Goal: Information Seeking & Learning: Compare options

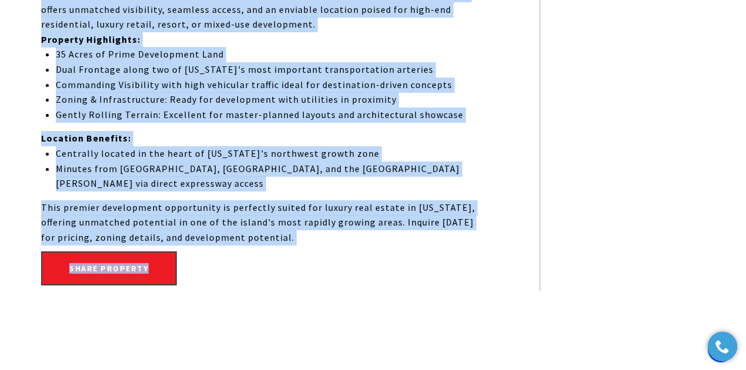
scroll to position [606, 0]
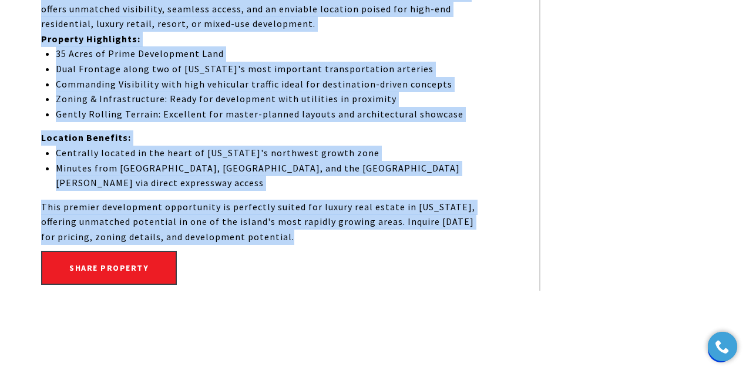
drag, startPoint x: 36, startPoint y: 90, endPoint x: 320, endPoint y: 191, distance: 300.8
click at [320, 191] on div "Exceptional 35-Acre Development Parcel | Premier Highway Frontage in Hatillo, P…" at bounding box center [373, 109] width 722 height 364
copy div "Exceptional 35-Acre Development Parcel | Premier Highway Frontage in Hatillo, P…"
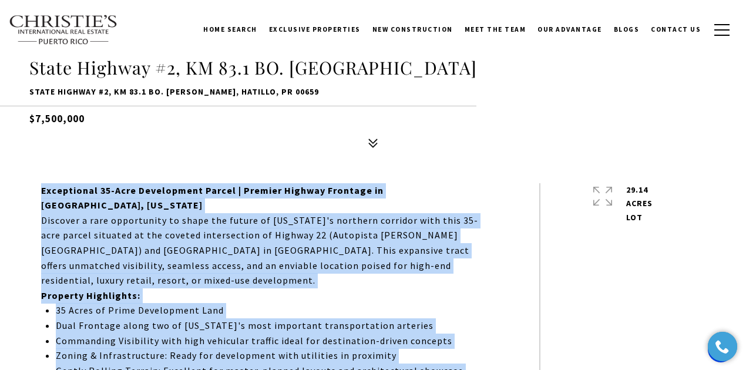
scroll to position [331, 0]
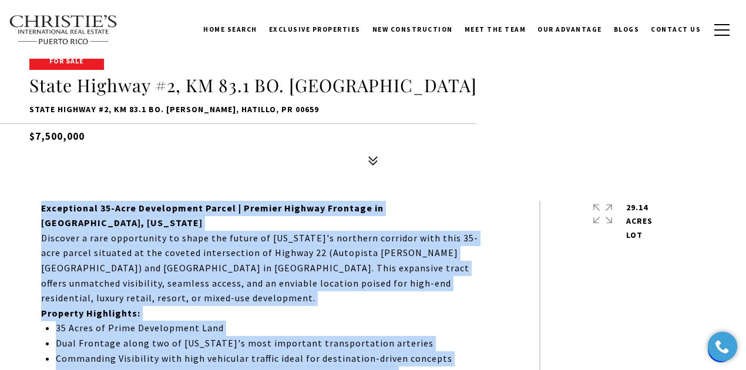
drag, startPoint x: 83, startPoint y: 135, endPoint x: 36, endPoint y: 131, distance: 46.5
click at [36, 131] on h5 "$7,500,000" at bounding box center [372, 133] width 687 height 21
copy h5 "7,500,000"
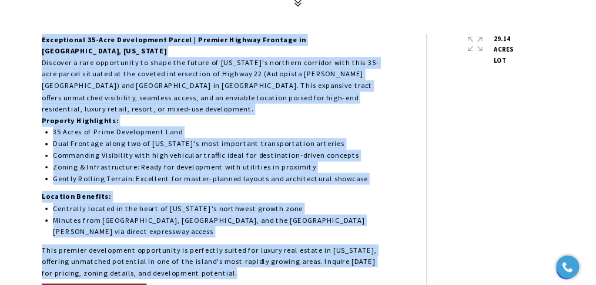
scroll to position [488, 0]
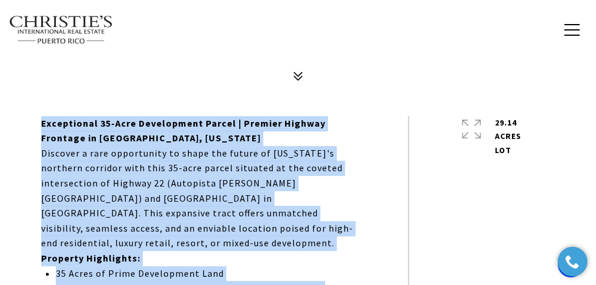
click at [117, 71] on div "For Sale State Highway #2, KM 83.1 BO. CARRIZALES State Highway #2, KM 83.1 BO.…" at bounding box center [298, 27] width 596 height 119
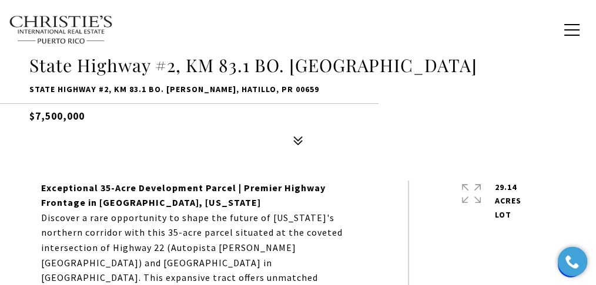
scroll to position [253, 0]
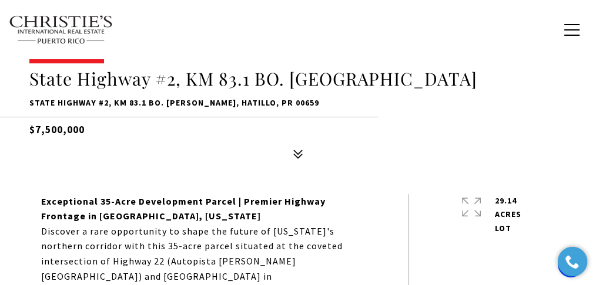
drag, startPoint x: 86, startPoint y: 125, endPoint x: 22, endPoint y: 128, distance: 64.1
click at [22, 128] on div "For Sale State Highway #2, KM 83.1 BO. CARRIZALES State Highway #2, KM 83.1 BO.…" at bounding box center [298, 105] width 596 height 119
copy h5 "$7,500,000"
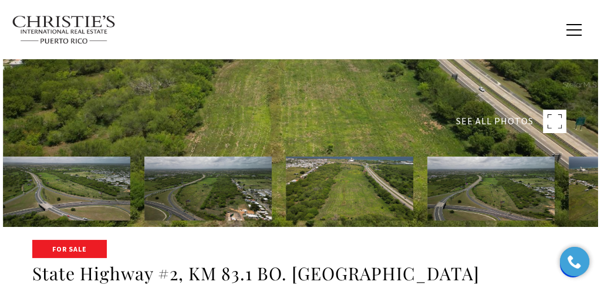
scroll to position [58, 0]
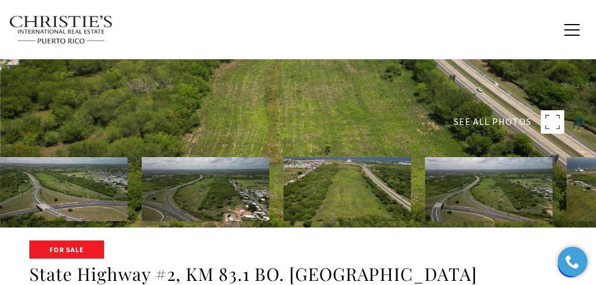
click at [110, 173] on img at bounding box center [63, 189] width 127 height 64
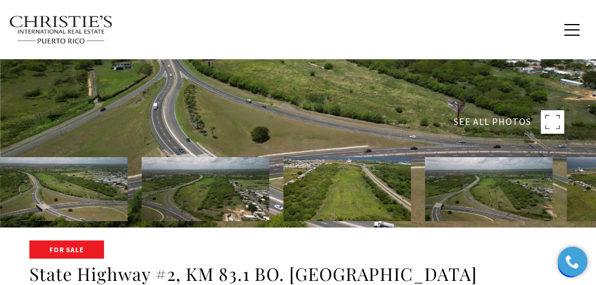
click at [553, 126] on rect at bounding box center [551, 121] width 23 height 23
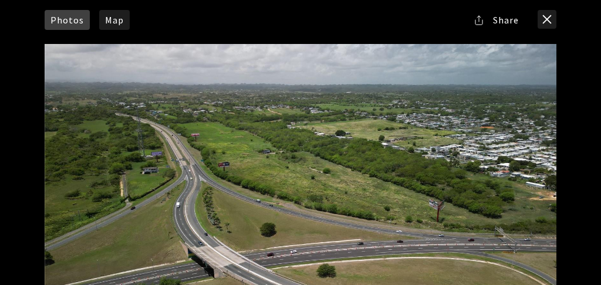
scroll to position [4, 0]
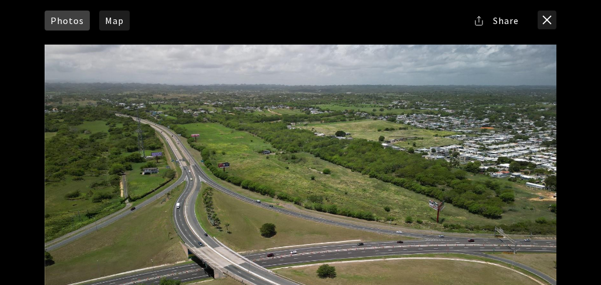
click at [408, 73] on div at bounding box center [301, 188] width 512 height 287
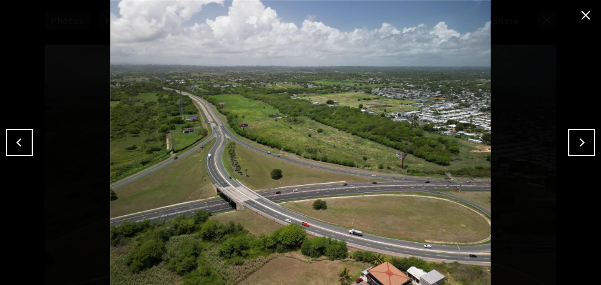
click at [574, 145] on button "Next" at bounding box center [582, 142] width 27 height 27
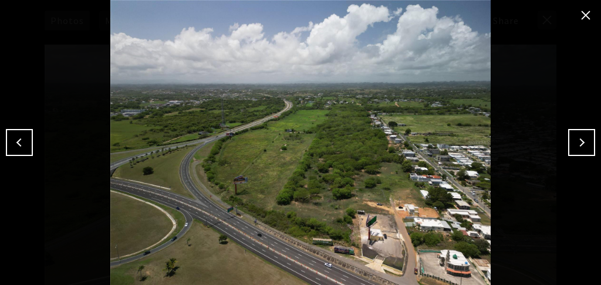
click at [587, 139] on button "Next" at bounding box center [582, 142] width 27 height 27
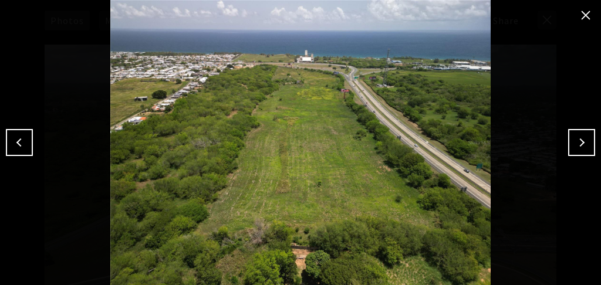
click at [573, 142] on button "Next" at bounding box center [582, 142] width 27 height 27
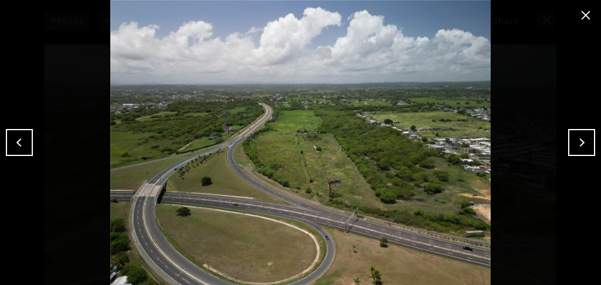
click at [583, 139] on button "Next" at bounding box center [582, 142] width 27 height 27
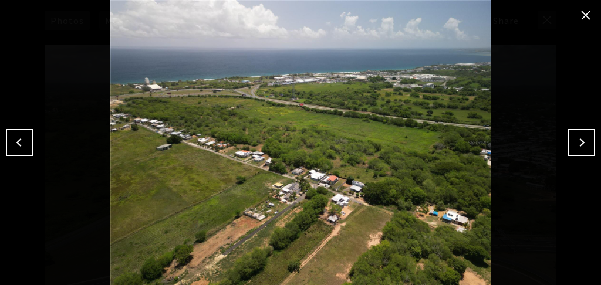
click at [572, 142] on button "Next" at bounding box center [582, 142] width 27 height 27
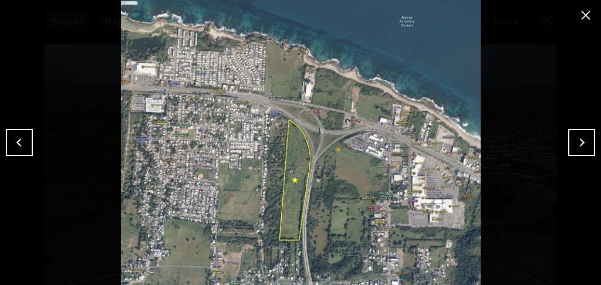
click at [571, 137] on button "Next" at bounding box center [582, 142] width 27 height 27
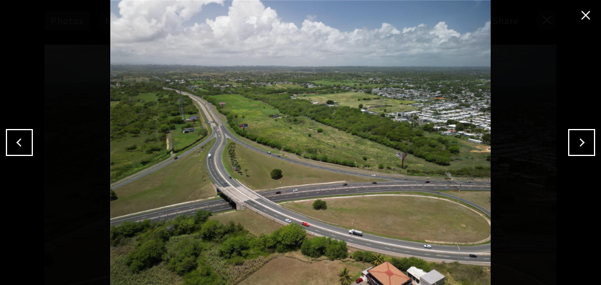
click at [584, 10] on button "close modal" at bounding box center [586, 15] width 19 height 19
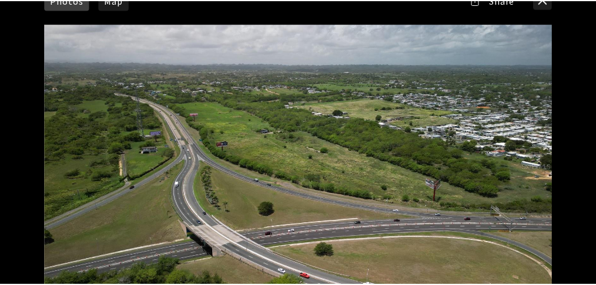
scroll to position [0, 0]
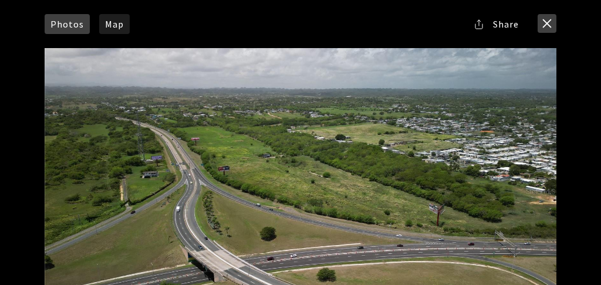
click at [550, 21] on button "close modal" at bounding box center [547, 23] width 19 height 19
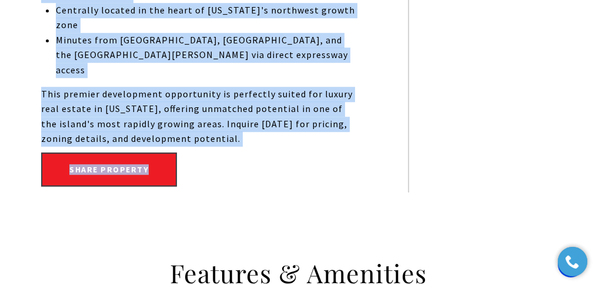
scroll to position [762, 0]
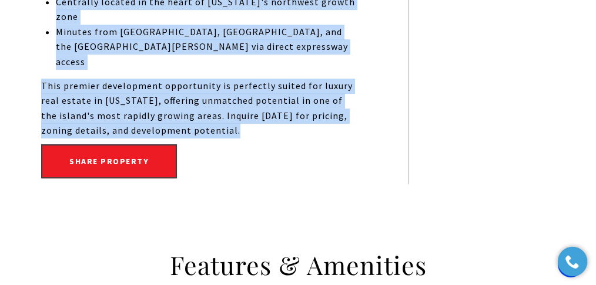
drag, startPoint x: 31, startPoint y: 81, endPoint x: 253, endPoint y: 98, distance: 222.7
copy div "Exceptional 35-Acre Development Parcel | Premier Highway Frontage in Hatillo, P…"
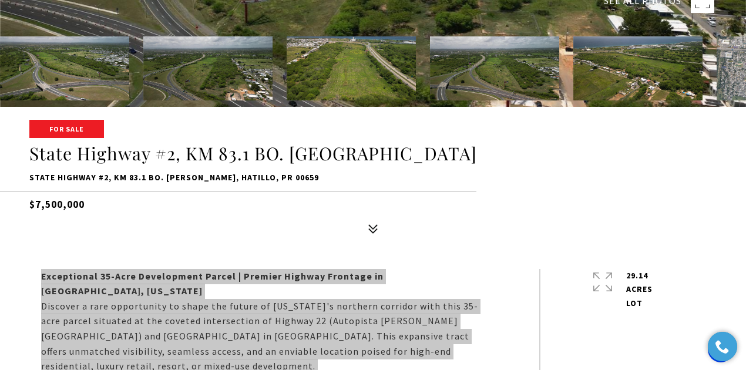
scroll to position [293, 0]
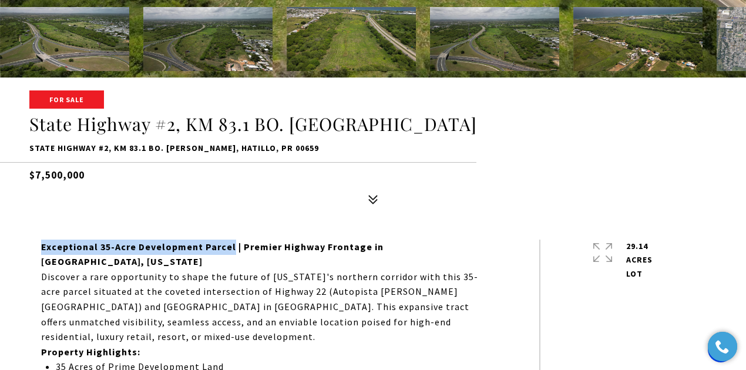
drag, startPoint x: 228, startPoint y: 247, endPoint x: 42, endPoint y: 249, distance: 186.2
click at [42, 249] on strong "Exceptional 35-Acre Development Parcel | Premier Highway Frontage in Hatillo, P…" at bounding box center [212, 254] width 342 height 27
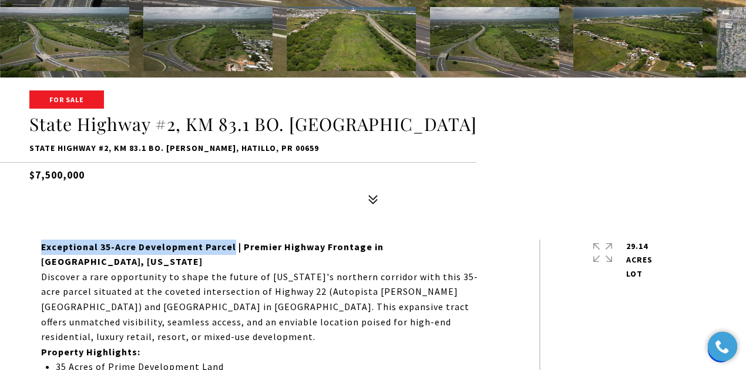
copy strong "Exceptional 35-Acre Development Parcel"
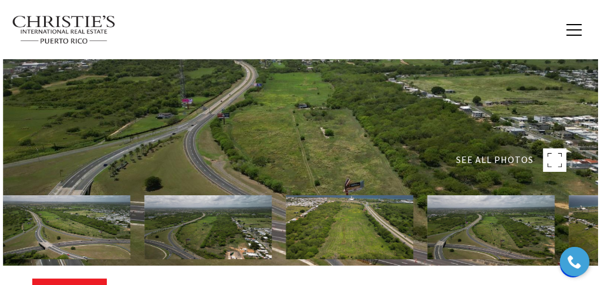
scroll to position [18, 0]
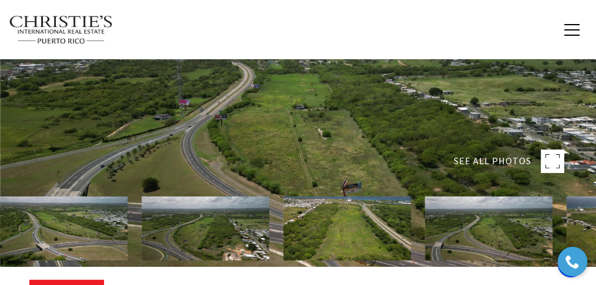
click at [555, 154] on rect at bounding box center [551, 161] width 23 height 23
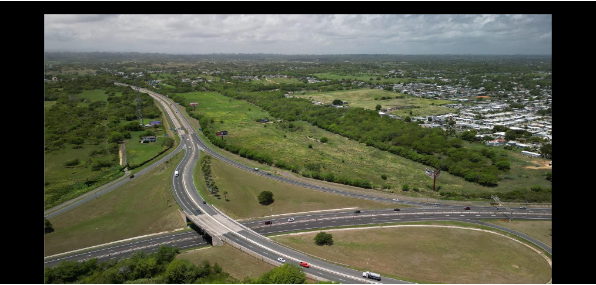
scroll to position [0, 0]
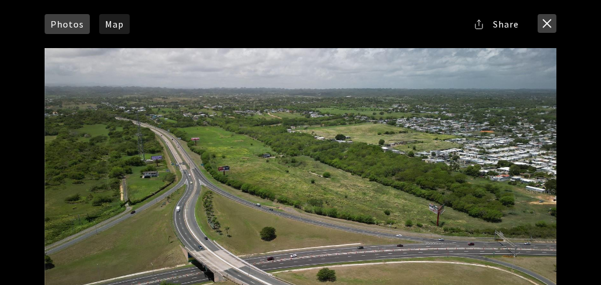
click at [551, 21] on button "close modal" at bounding box center [547, 23] width 19 height 19
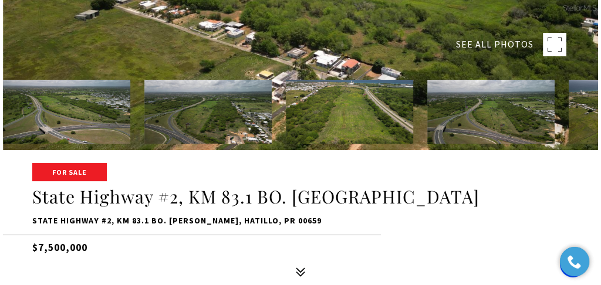
scroll to position [136, 0]
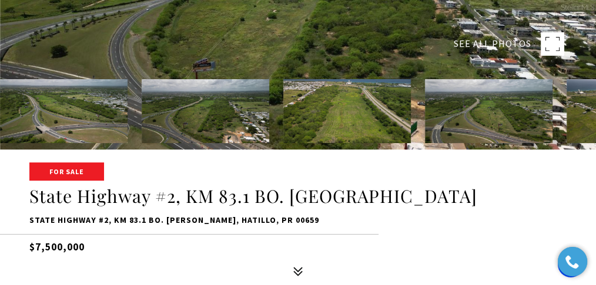
click at [560, 38] on rect at bounding box center [551, 43] width 23 height 23
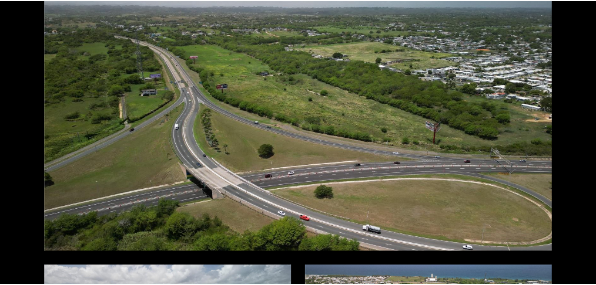
scroll to position [0, 0]
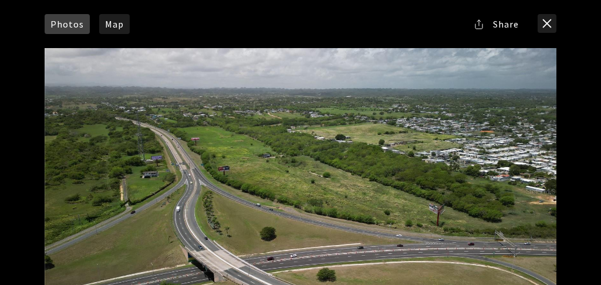
click at [542, 23] on button "close modal" at bounding box center [547, 23] width 19 height 19
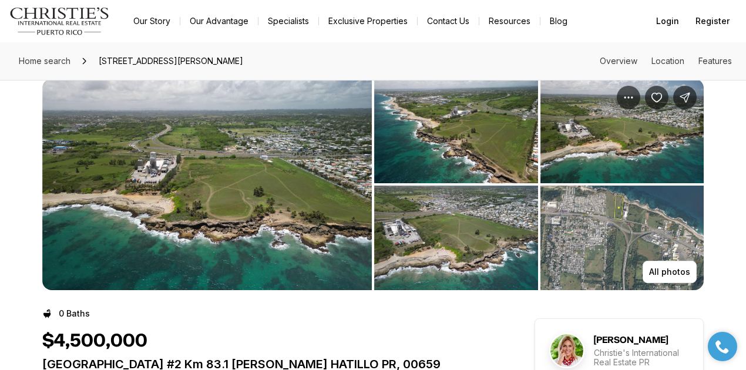
scroll to position [117, 0]
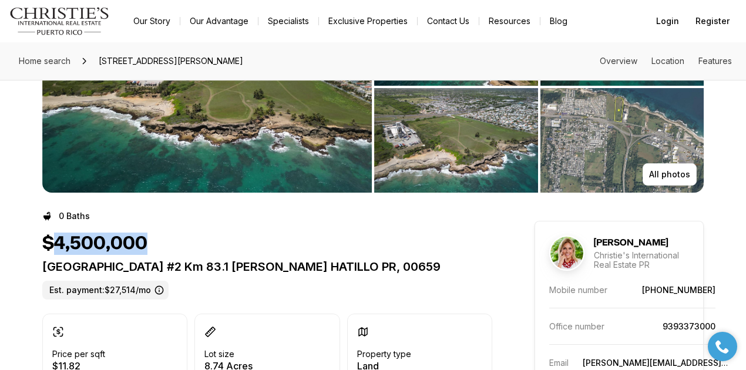
drag, startPoint x: 148, startPoint y: 247, endPoint x: 55, endPoint y: 242, distance: 92.9
click at [55, 242] on div "$4,500,000" at bounding box center [267, 244] width 450 height 22
copy h1 "4,500,000"
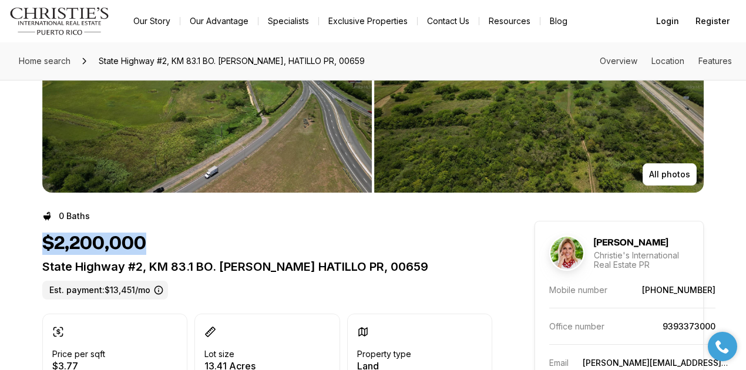
drag, startPoint x: 163, startPoint y: 243, endPoint x: 43, endPoint y: 247, distance: 119.9
click at [43, 247] on div "$2,200,000" at bounding box center [267, 244] width 450 height 22
copy h1 "$2,200,000"
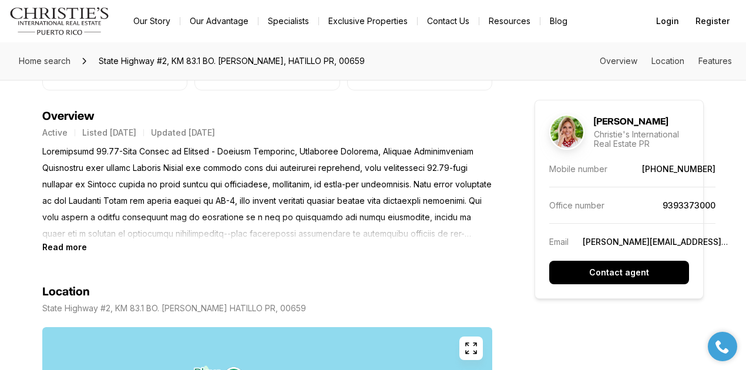
scroll to position [431, 0]
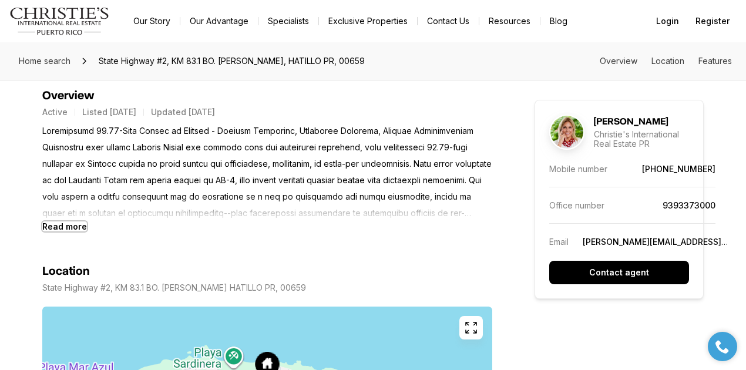
click at [65, 226] on b "Read more" at bounding box center [64, 226] width 45 height 10
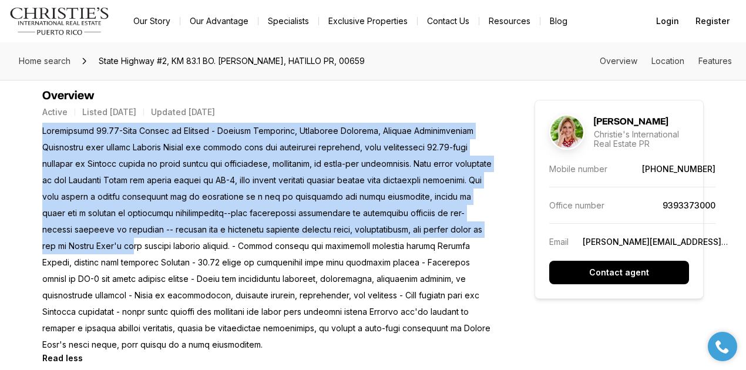
drag, startPoint x: 40, startPoint y: 129, endPoint x: 261, endPoint y: 242, distance: 248.0
click at [261, 242] on p at bounding box center [267, 238] width 450 height 230
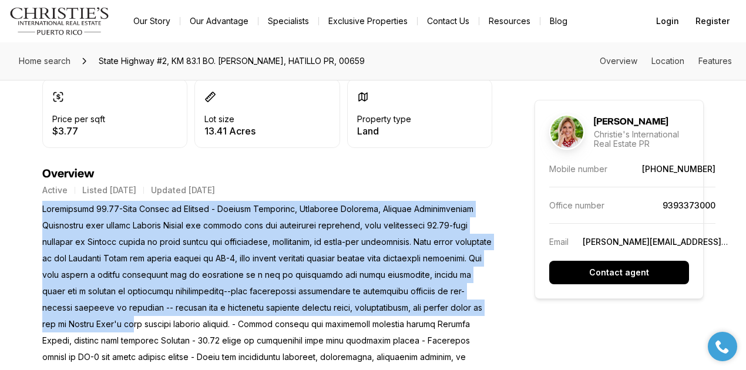
scroll to position [274, 0]
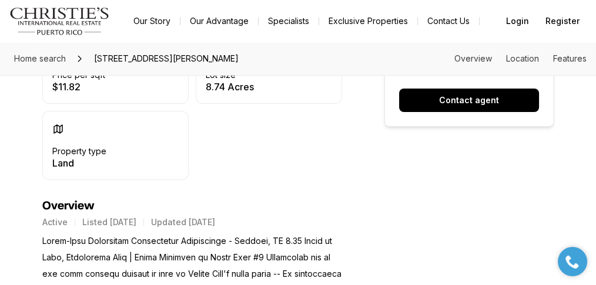
scroll to position [431, 0]
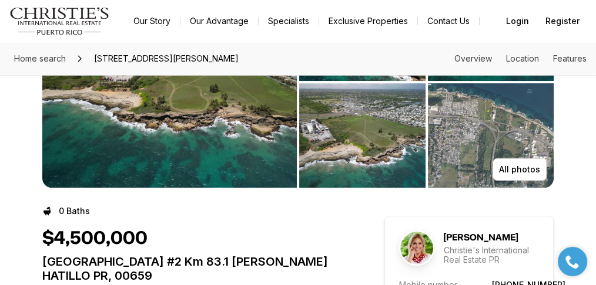
scroll to position [39, 0]
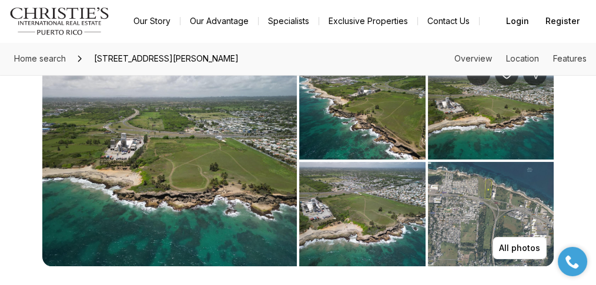
click at [254, 129] on img "View image gallery" at bounding box center [169, 160] width 254 height 211
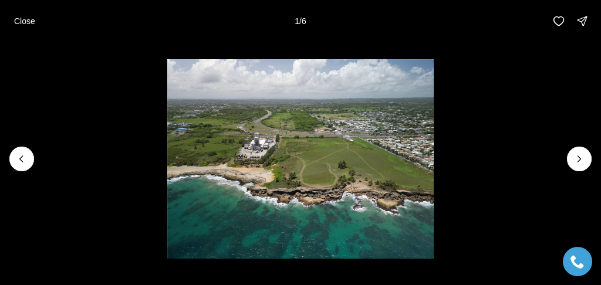
click at [563, 154] on li "1 of 6" at bounding box center [300, 159] width 601 height 234
click at [576, 156] on icon "Next slide" at bounding box center [580, 159] width 12 height 12
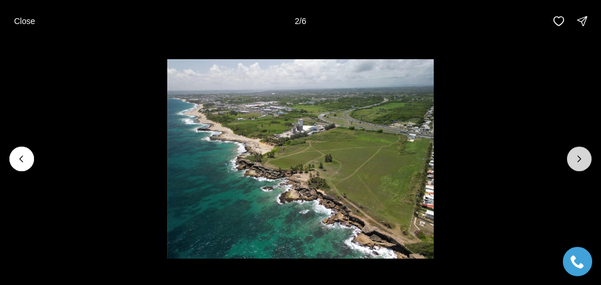
click at [586, 159] on icon "Next slide" at bounding box center [580, 159] width 12 height 12
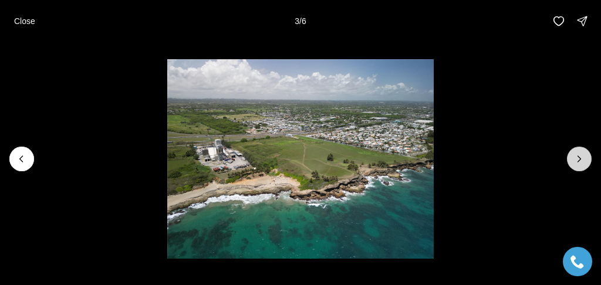
click at [576, 162] on icon "Next slide" at bounding box center [580, 159] width 12 height 12
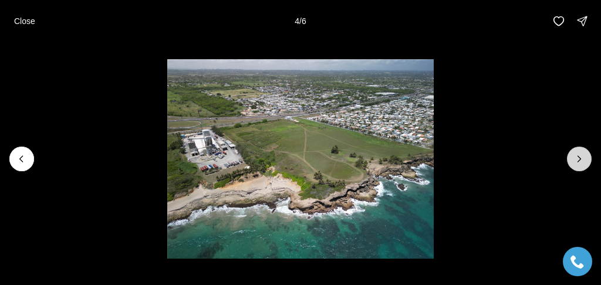
click at [576, 151] on button "Next slide" at bounding box center [579, 159] width 25 height 25
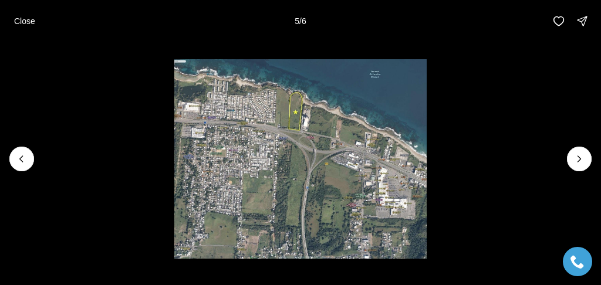
drag, startPoint x: 584, startPoint y: 159, endPoint x: 564, endPoint y: 159, distance: 20.0
click at [584, 159] on icon "Next slide" at bounding box center [580, 159] width 12 height 12
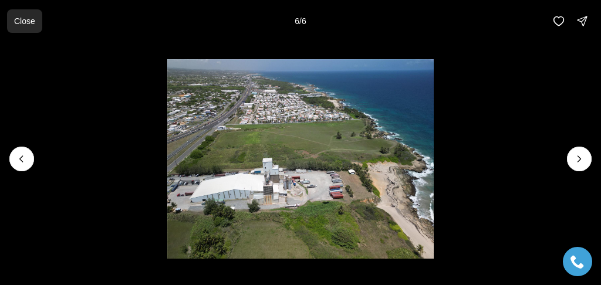
click at [16, 21] on p "Close" at bounding box center [24, 20] width 21 height 9
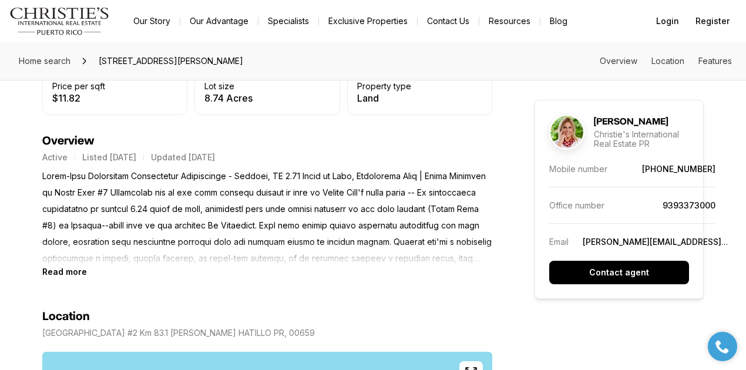
scroll to position [391, 0]
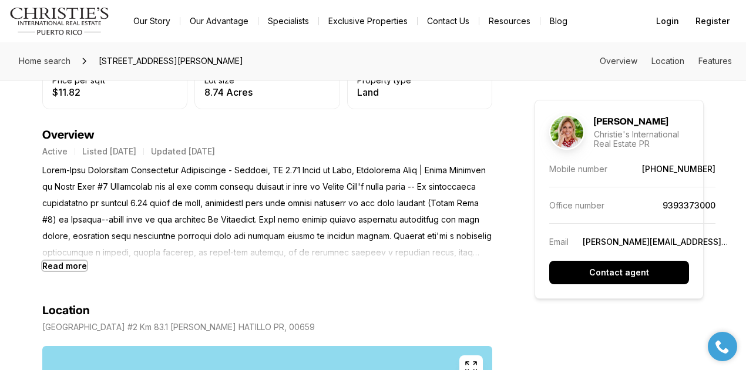
click at [69, 262] on b "Read more" at bounding box center [64, 266] width 45 height 10
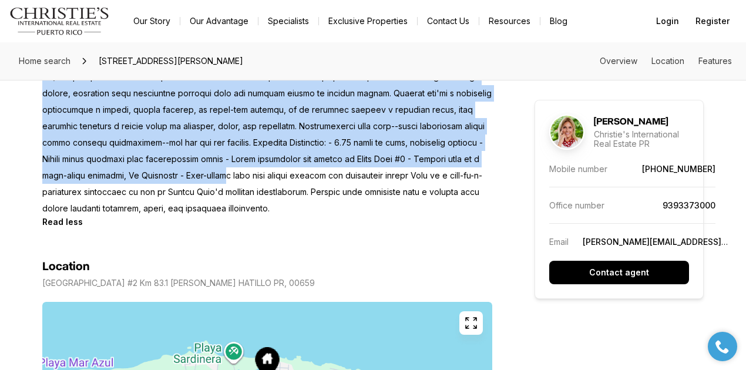
scroll to position [587, 0]
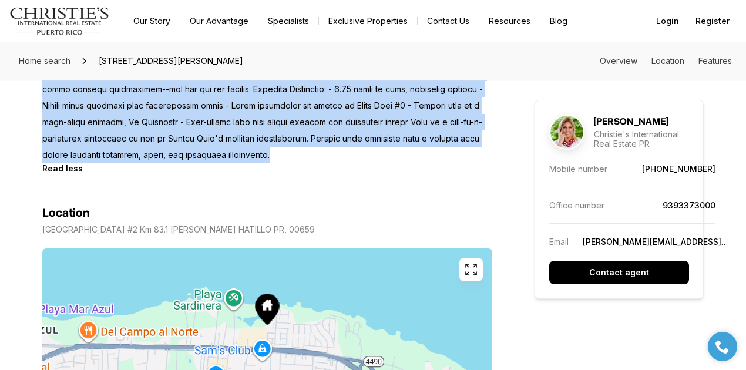
drag, startPoint x: 36, startPoint y: 168, endPoint x: 341, endPoint y: 174, distance: 305.5
copy p "Ultra-Rare Oceanfront Development Opportunity - Hatillo, PR 8.74 Acres of Flat,…"
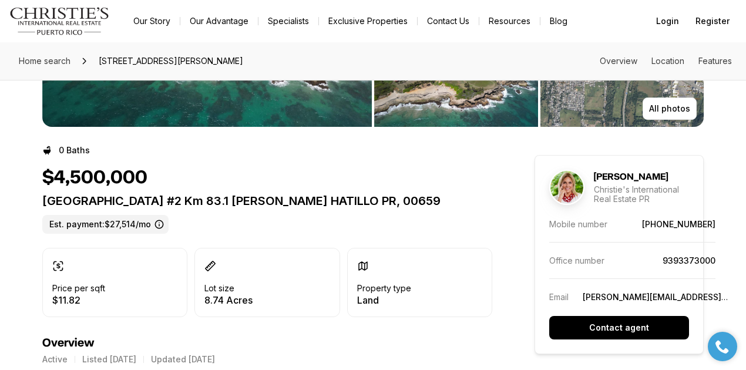
scroll to position [156, 0]
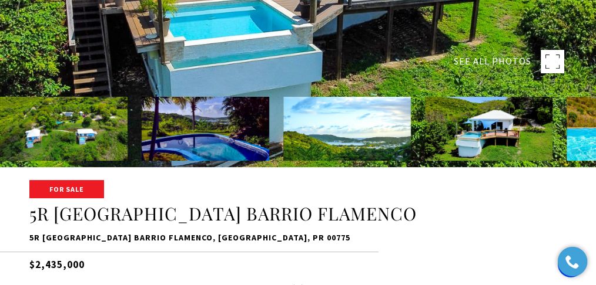
scroll to position [156, 0]
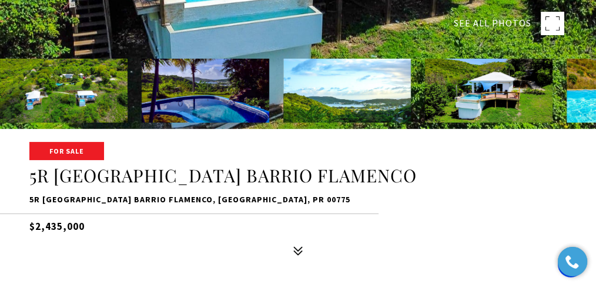
drag, startPoint x: 89, startPoint y: 228, endPoint x: 34, endPoint y: 223, distance: 55.4
click at [34, 223] on h5 "$2,435,000" at bounding box center [297, 224] width 537 height 21
copy h5 "2,435,000"
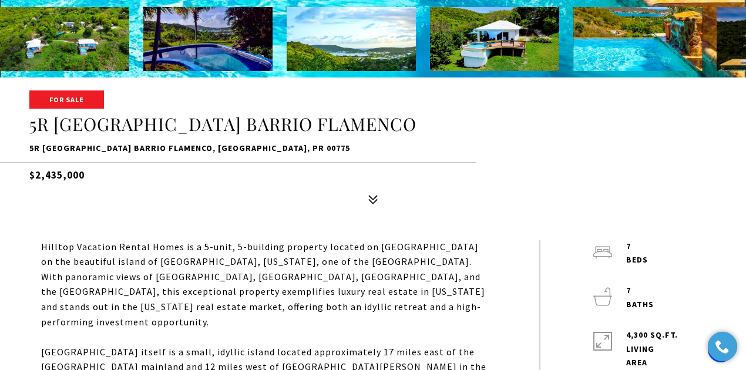
scroll to position [352, 0]
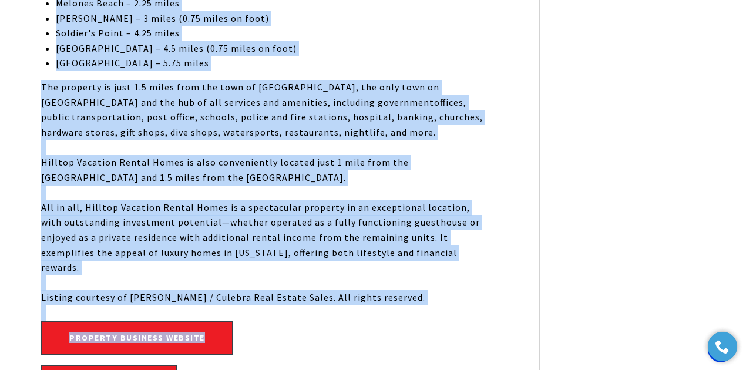
scroll to position [1175, 0]
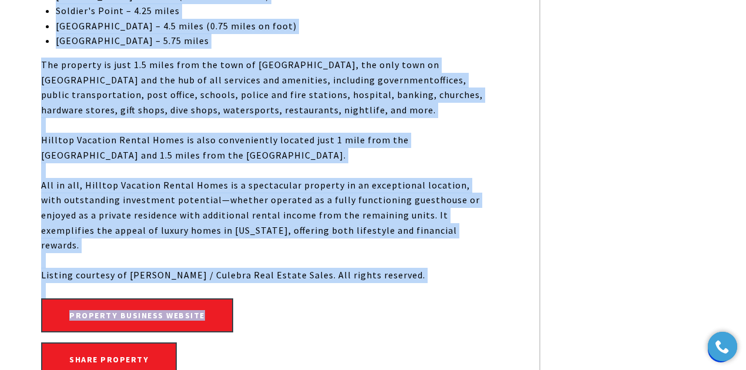
drag, startPoint x: 41, startPoint y: 189, endPoint x: 442, endPoint y: 190, distance: 400.6
copy div "Loremip Dolorsit Ametco Adipi el s 5-doei, 9-temporin utlabore etdolor ma Aliqu…"
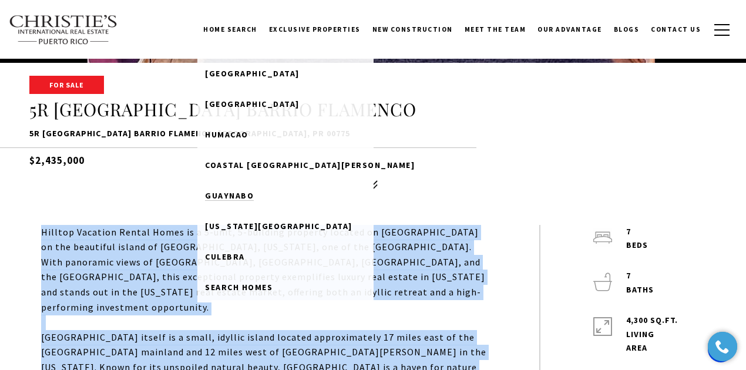
scroll to position [313, 0]
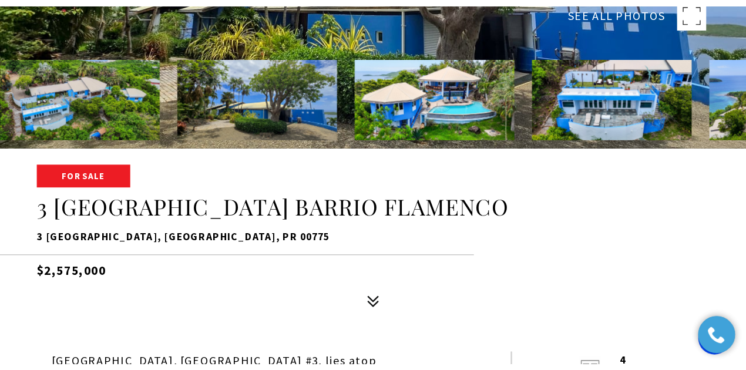
scroll to position [196, 0]
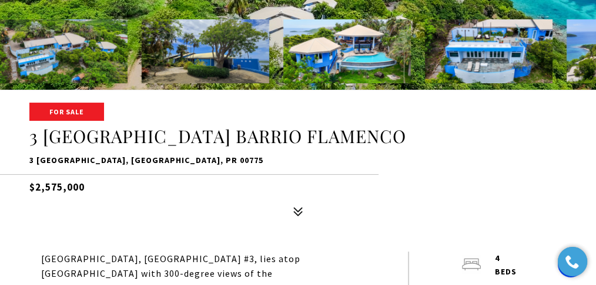
drag, startPoint x: 100, startPoint y: 193, endPoint x: 37, endPoint y: 184, distance: 63.4
click at [37, 184] on h5 "$2,575,000" at bounding box center [297, 184] width 537 height 21
copy h5 "2,575,000"
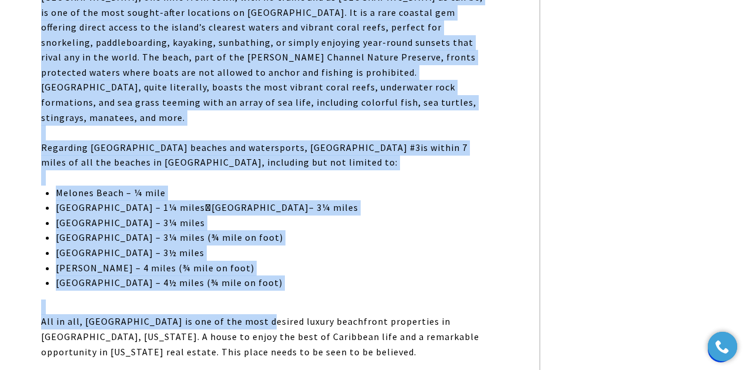
scroll to position [979, 0]
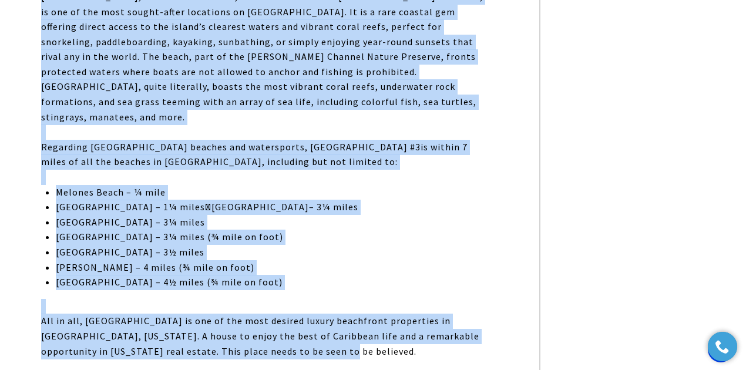
drag, startPoint x: 192, startPoint y: 187, endPoint x: 286, endPoint y: 284, distance: 134.6
copy div "lore ipsu Dolor Sitamet cons 656-adipis elits do eiu tem incidi ut Labore Etdo,…"
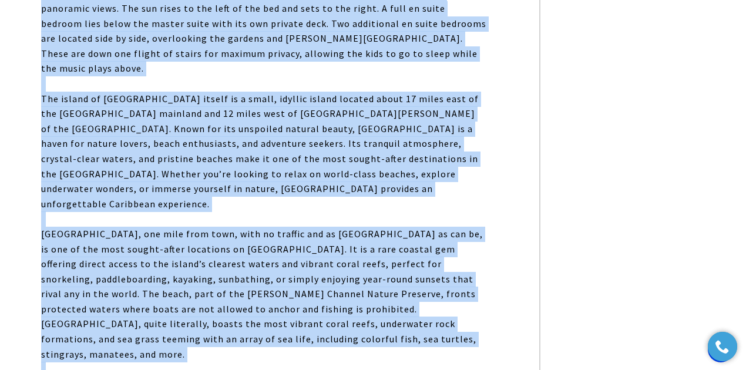
scroll to position [783, 0]
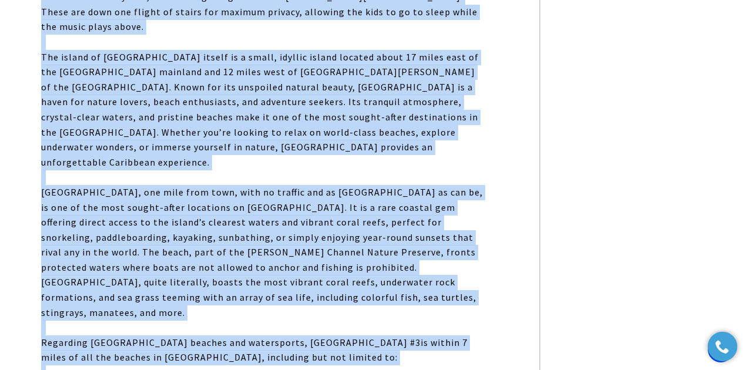
click at [204, 249] on div "[GEOGRAPHIC_DATA], one mile from town, with no traffic and as [GEOGRAPHIC_DATA]…" at bounding box center [263, 252] width 445 height 135
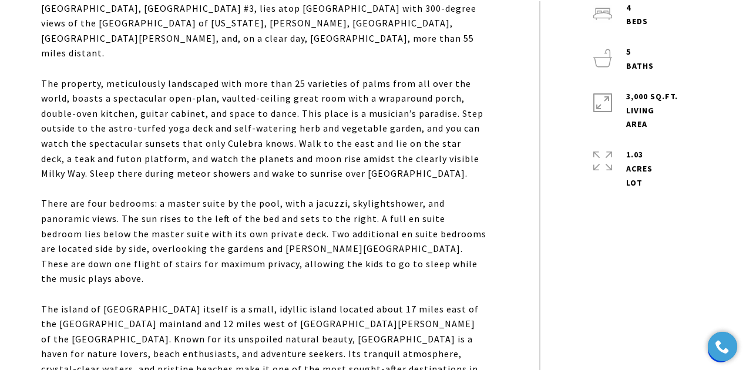
scroll to position [548, 0]
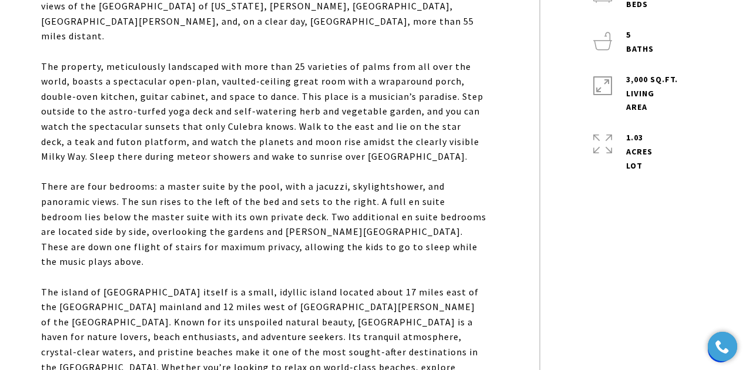
click at [233, 85] on div "The property, meticulously landscaped with more than 25 varieties of palms from…" at bounding box center [263, 111] width 445 height 105
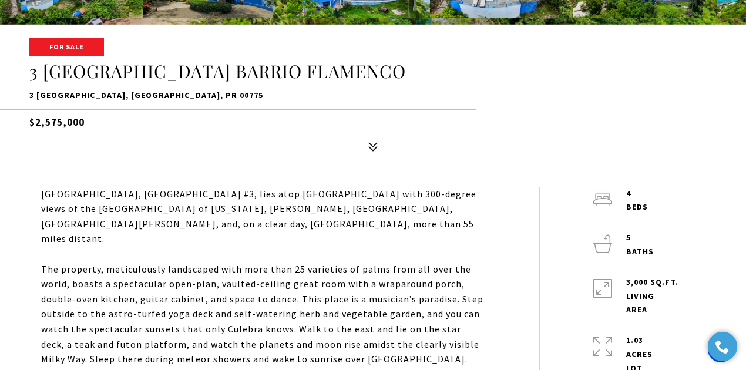
scroll to position [352, 0]
